Goal: Task Accomplishment & Management: Use online tool/utility

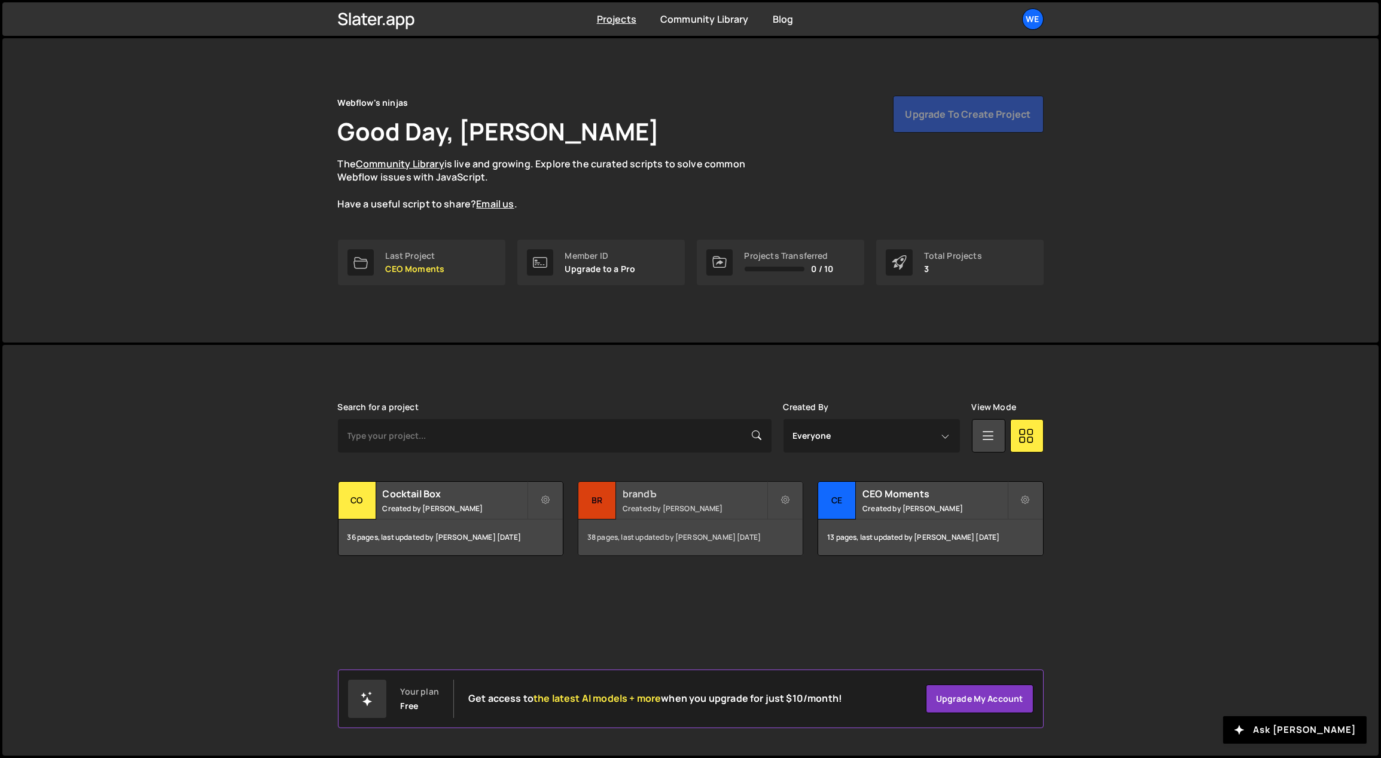
click at [660, 495] on h2 "brandЪ" at bounding box center [695, 493] width 144 height 13
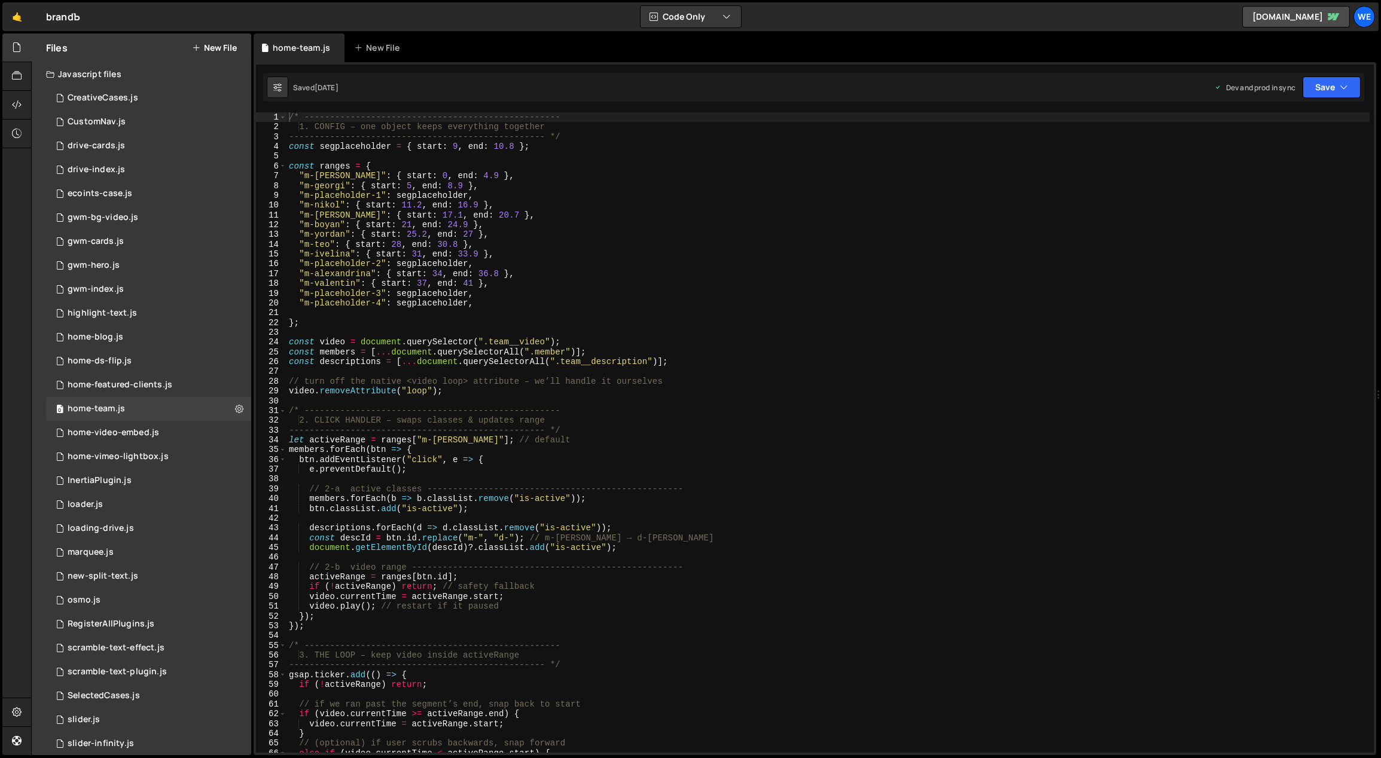
click at [216, 47] on button "New File" at bounding box center [214, 48] width 45 height 10
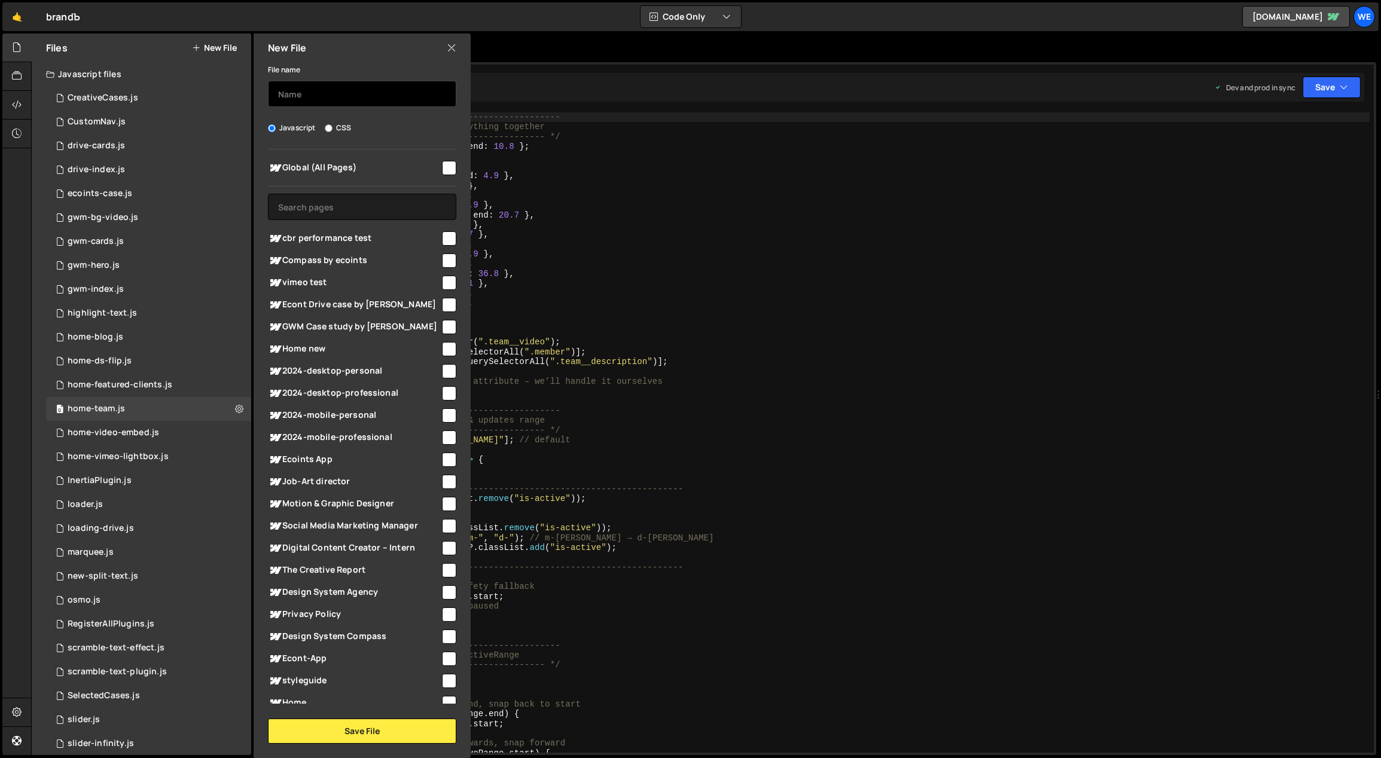
click at [327, 100] on input "text" at bounding box center [362, 94] width 188 height 26
click at [373, 740] on button "Save File" at bounding box center [362, 731] width 188 height 25
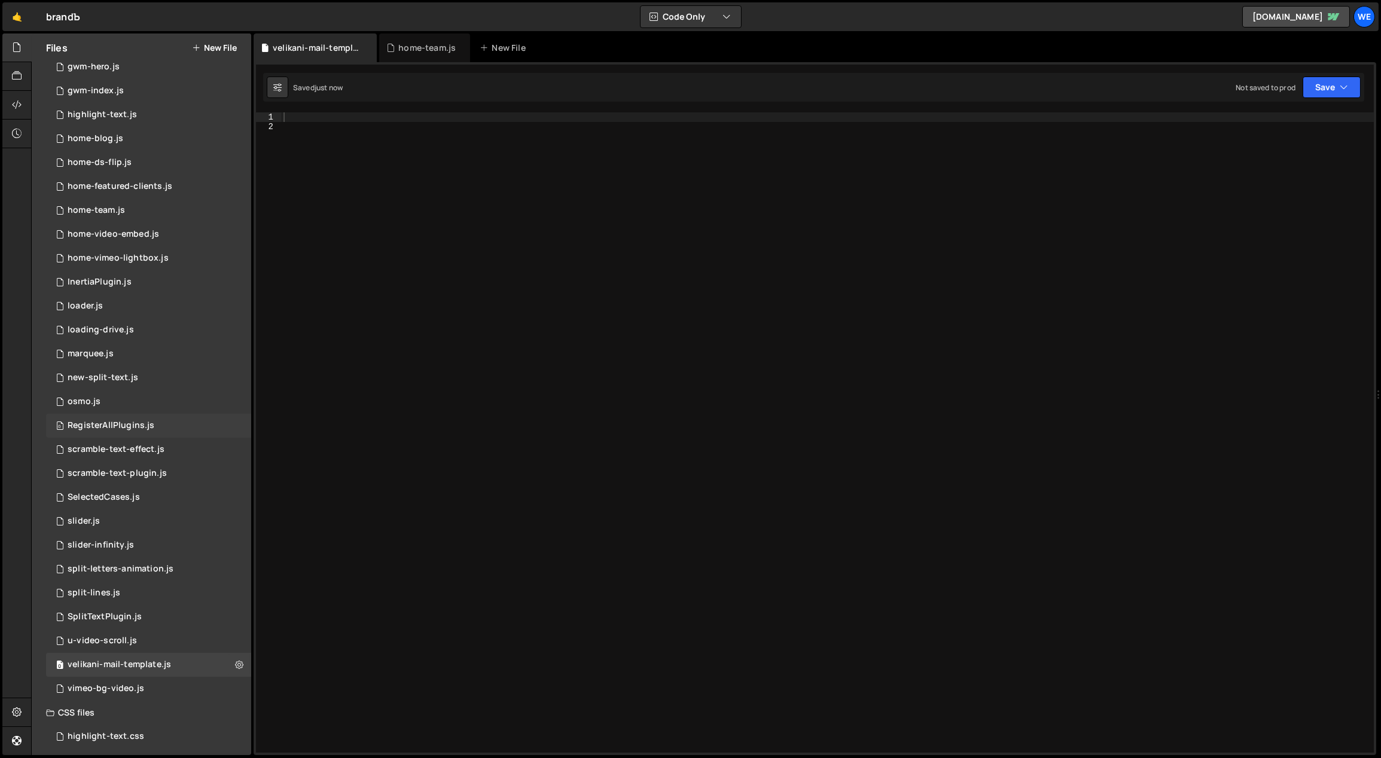
scroll to position [251, 0]
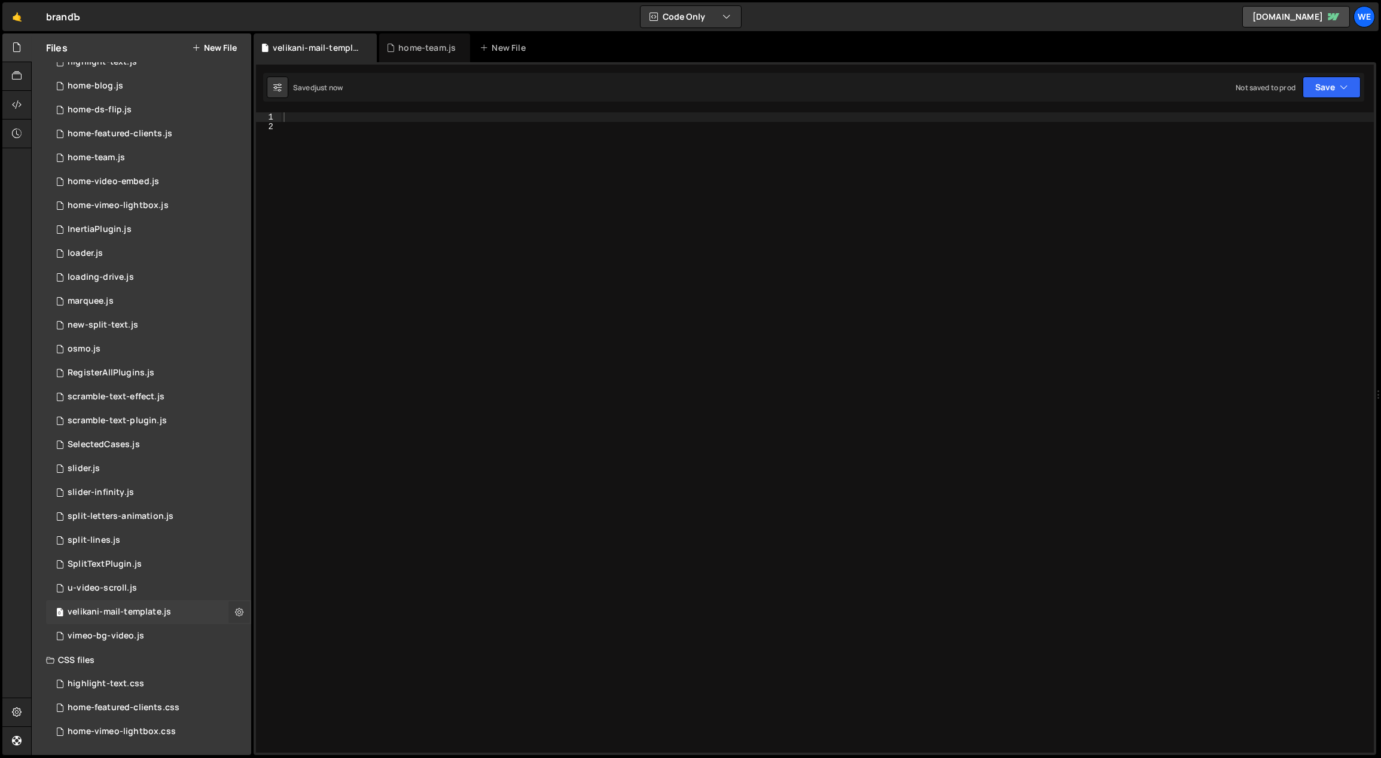
click at [235, 608] on icon at bounding box center [239, 611] width 8 height 11
type input "velikani-mail-template"
radio input "true"
click at [317, 690] on button "Delete File" at bounding box center [312, 685] width 117 height 24
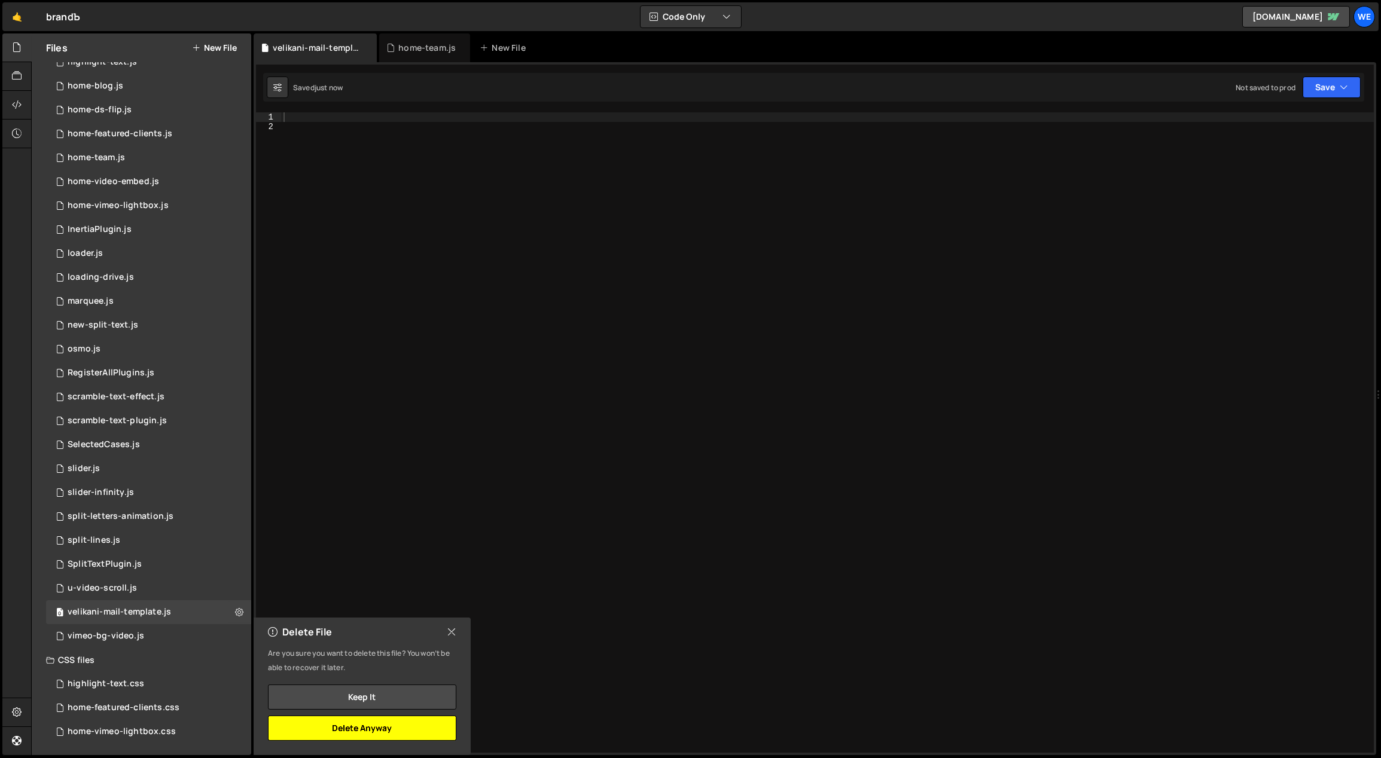
click at [386, 723] on button "Delete Anyway" at bounding box center [362, 728] width 188 height 25
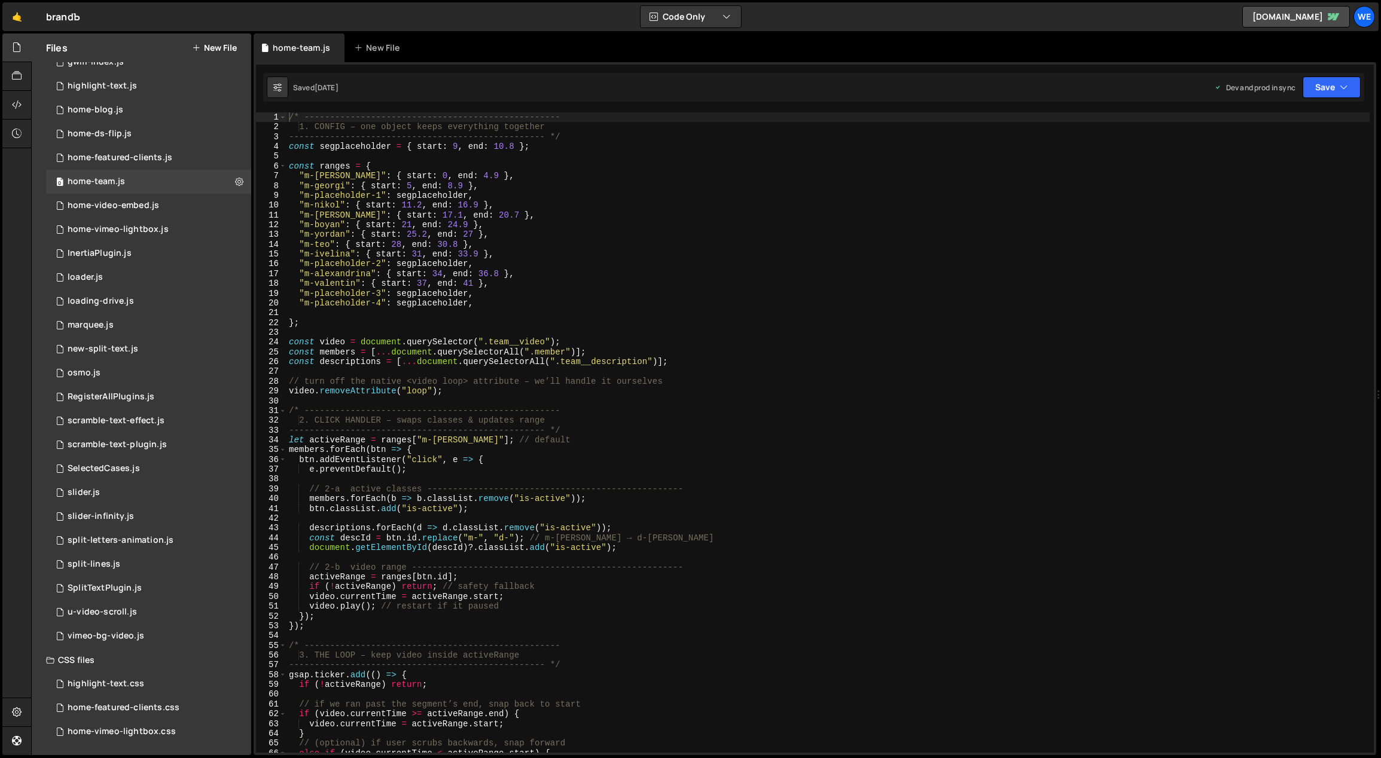
click at [219, 43] on button "New File" at bounding box center [214, 48] width 45 height 10
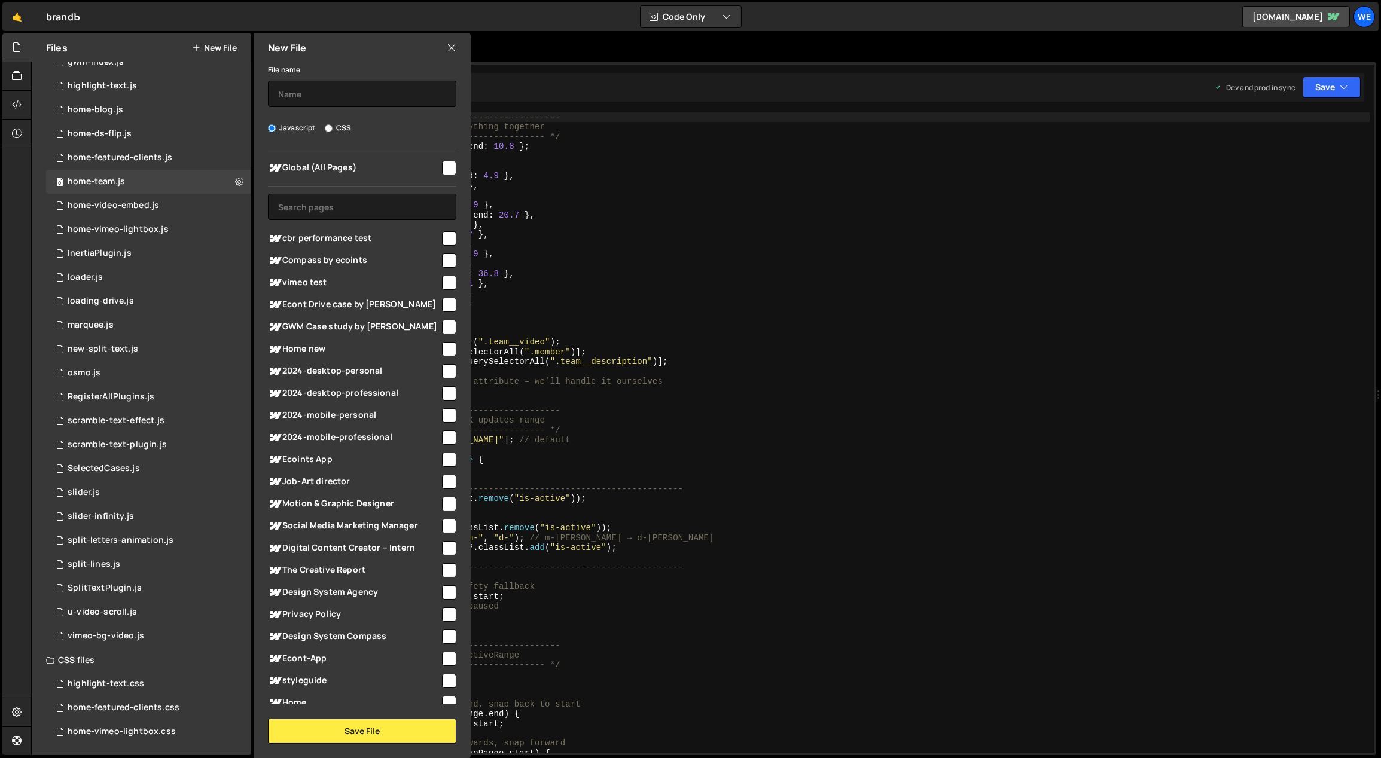
click at [343, 129] on label "CSS" at bounding box center [338, 128] width 26 height 12
click at [333, 129] on input "CSS" at bounding box center [329, 128] width 8 height 8
radio input "true"
click at [340, 86] on input "text" at bounding box center [362, 94] width 188 height 26
type input "velika"
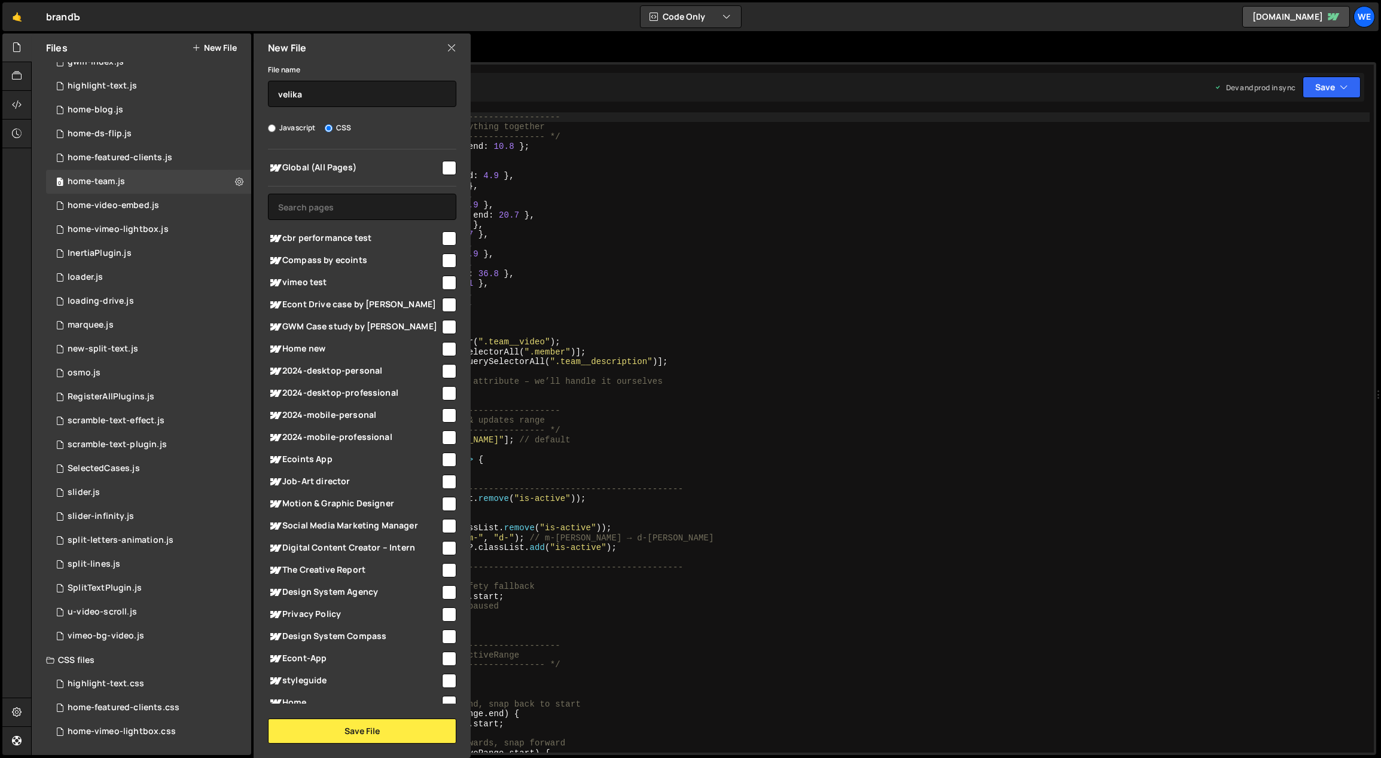
click at [457, 46] on div "New File" at bounding box center [362, 47] width 217 height 29
click at [449, 44] on icon at bounding box center [452, 47] width 10 height 13
